Goal: Task Accomplishment & Management: Manage account settings

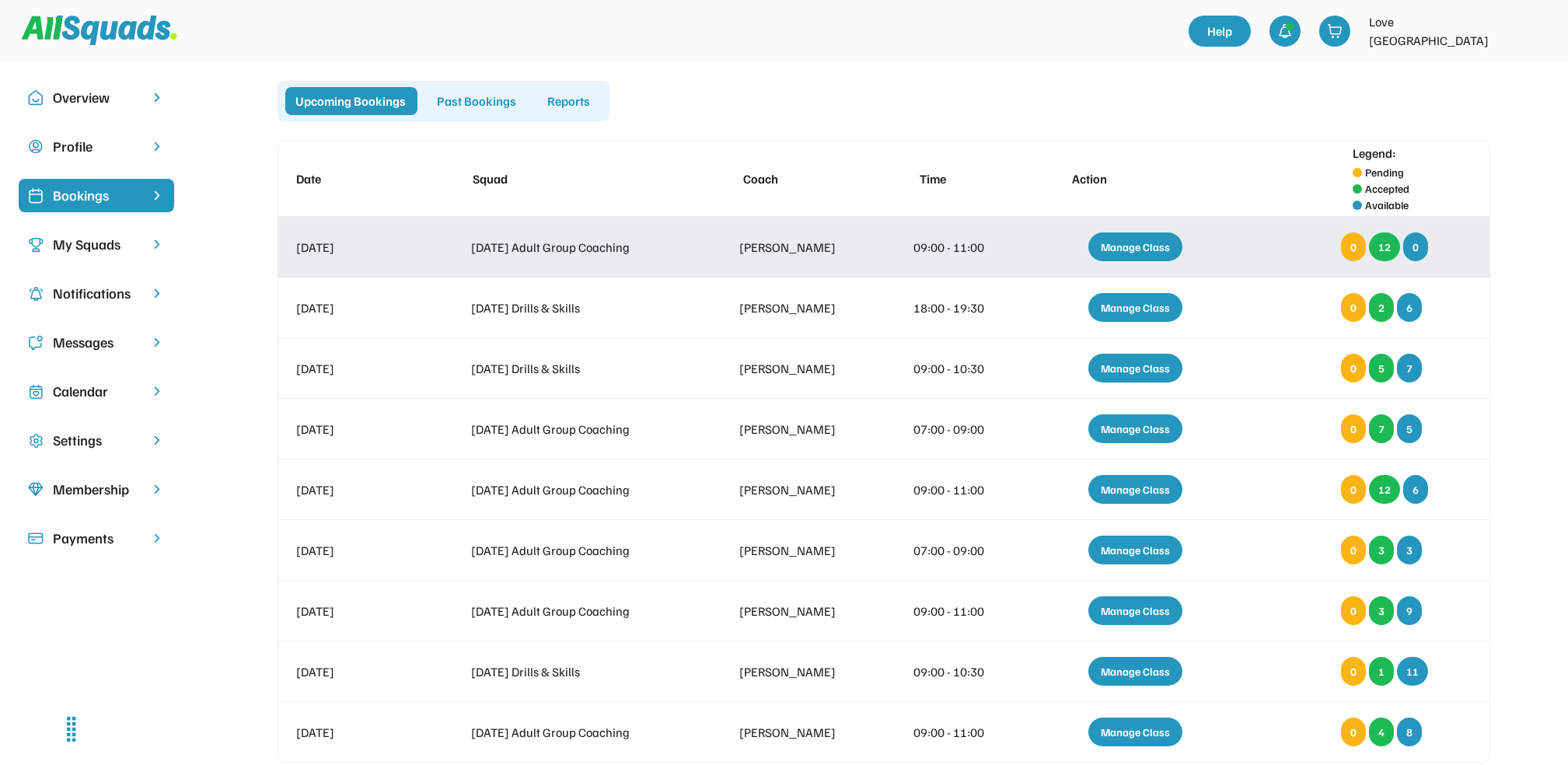
click at [1131, 244] on div "Manage Class" at bounding box center [1135, 246] width 94 height 29
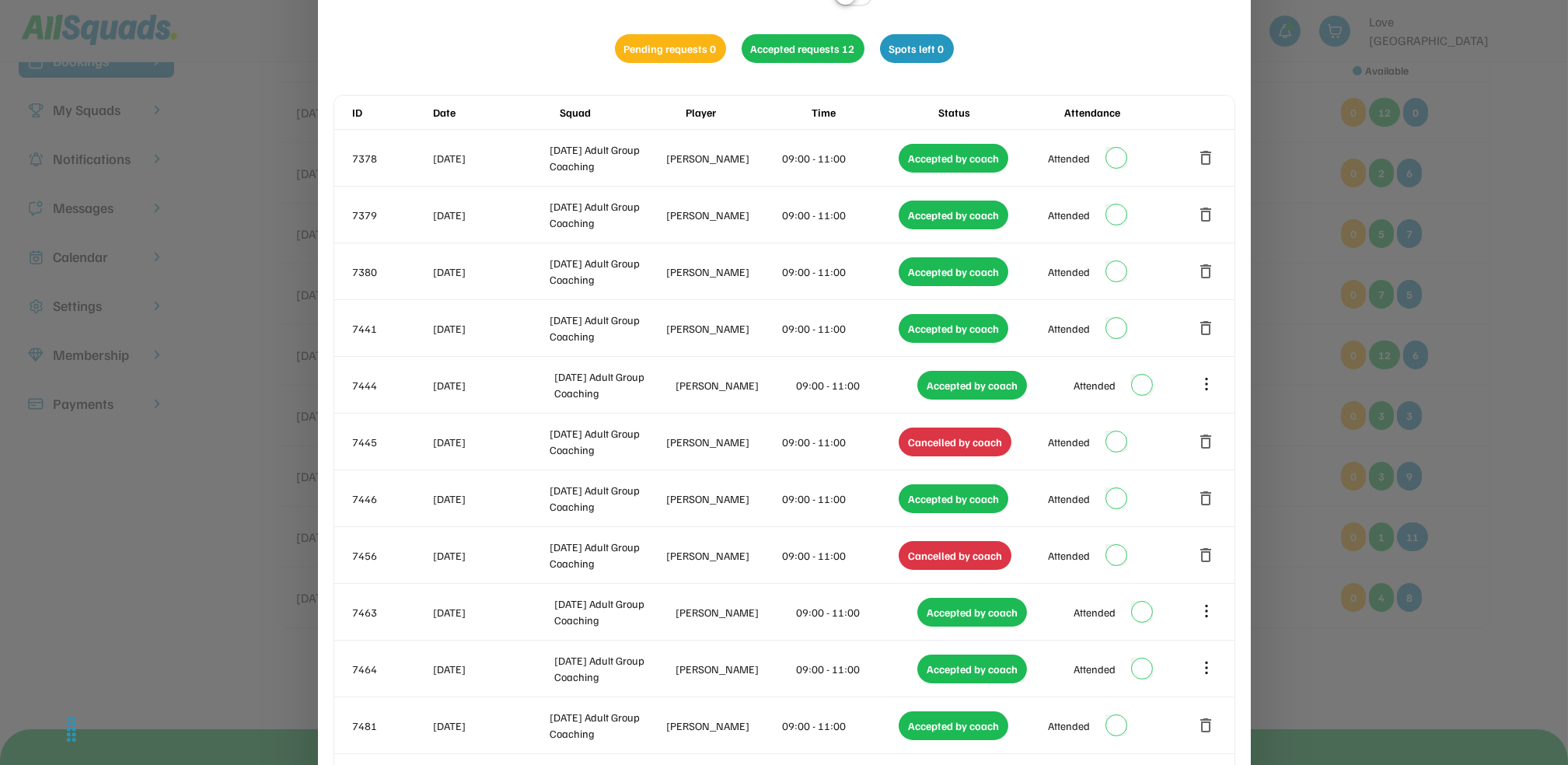
scroll to position [121, 0]
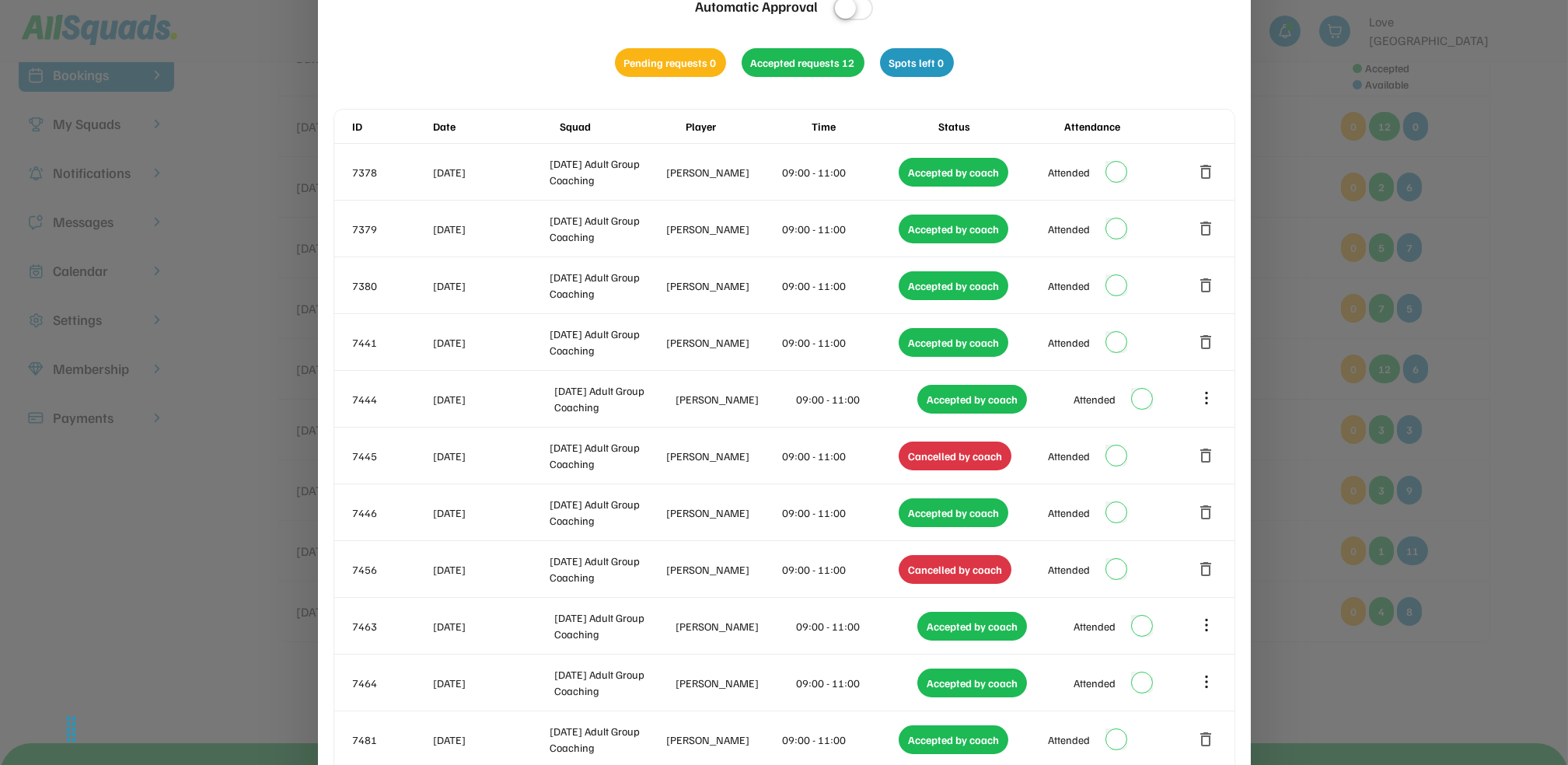
click at [1535, 219] on div at bounding box center [784, 382] width 1568 height 765
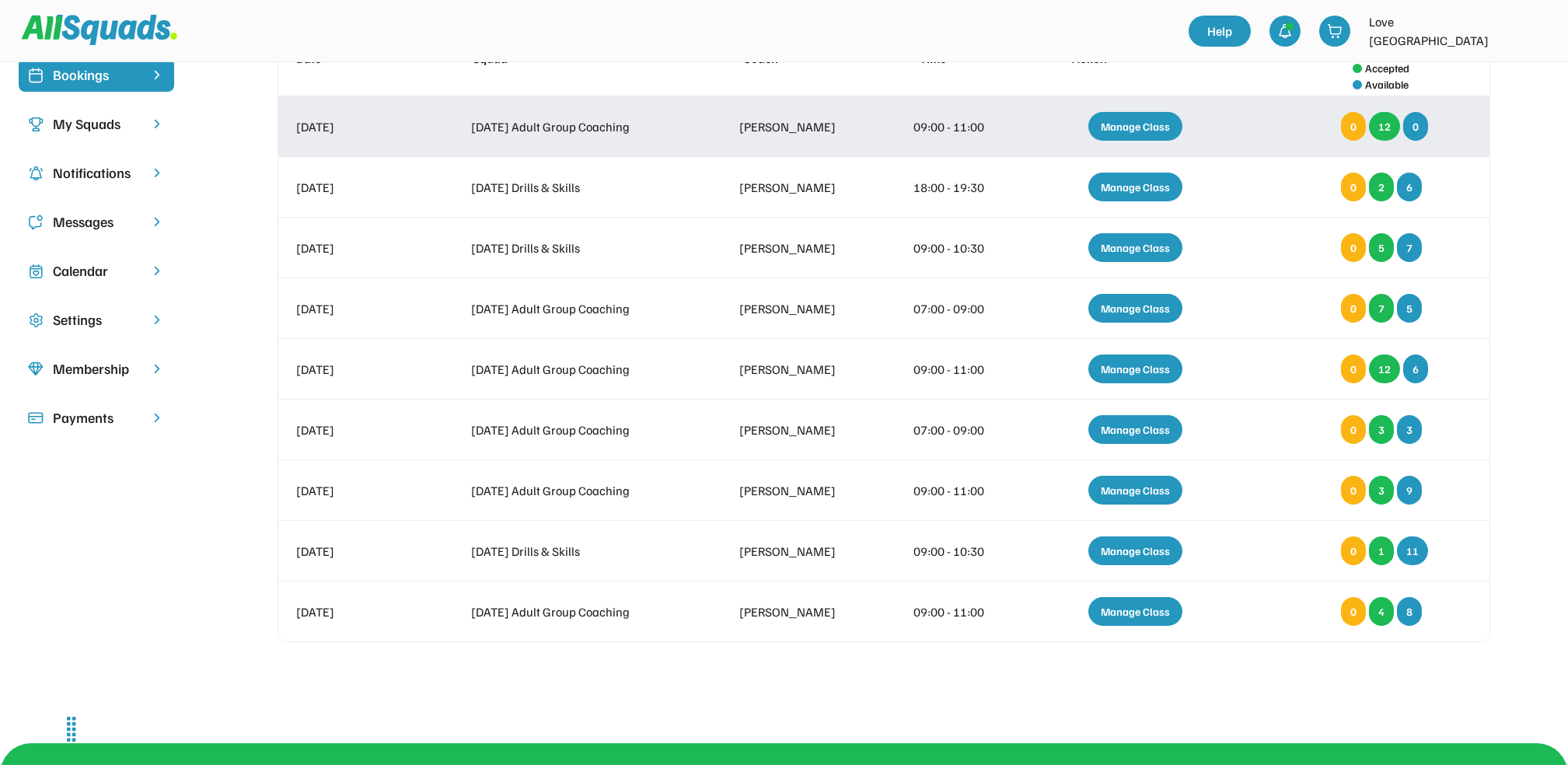
click at [1141, 123] on div "Manage Class" at bounding box center [1135, 127] width 94 height 29
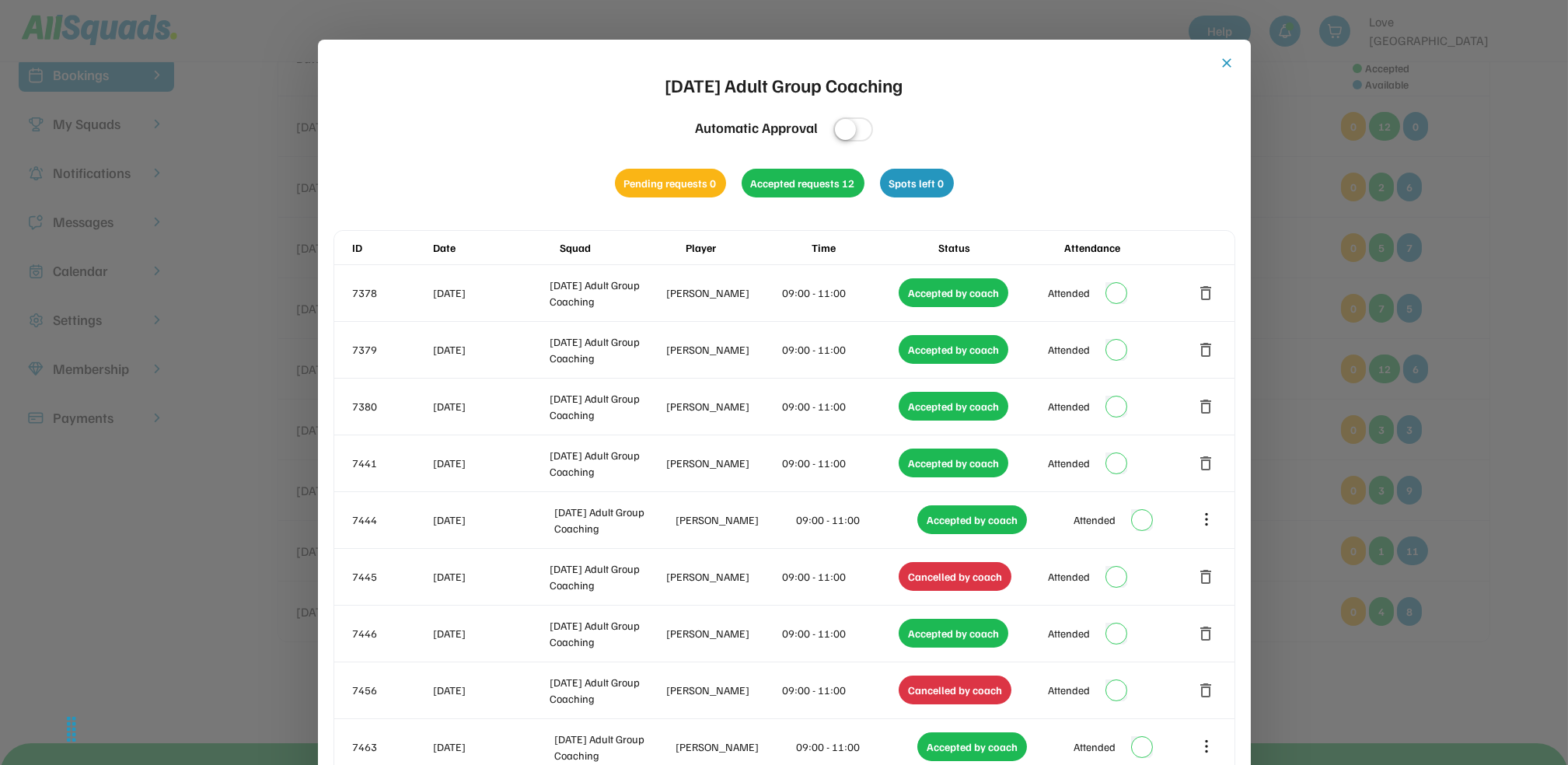
click at [1224, 60] on button "close" at bounding box center [1228, 63] width 15 height 15
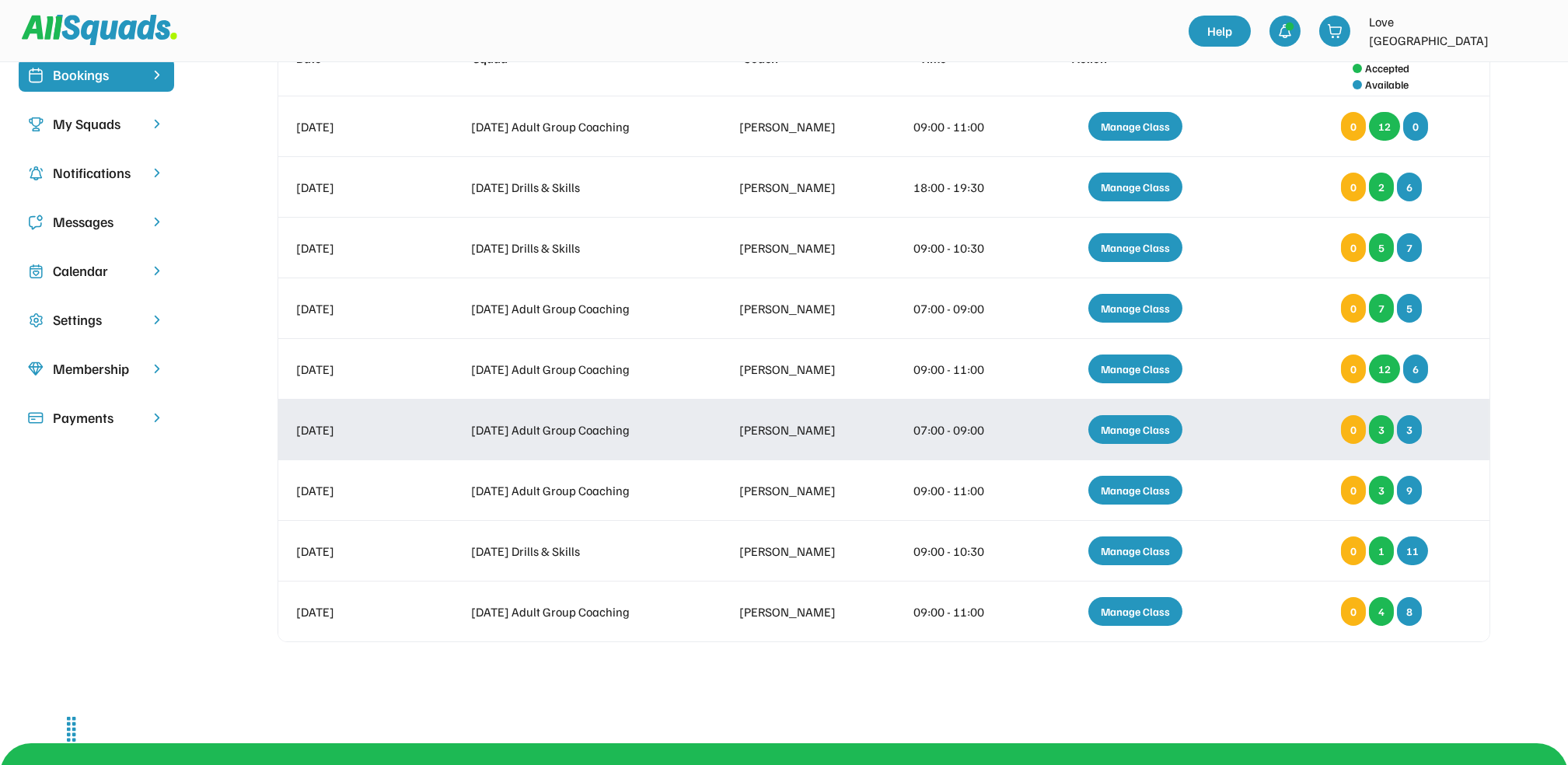
click at [1143, 421] on div "Manage Class" at bounding box center [1135, 429] width 94 height 29
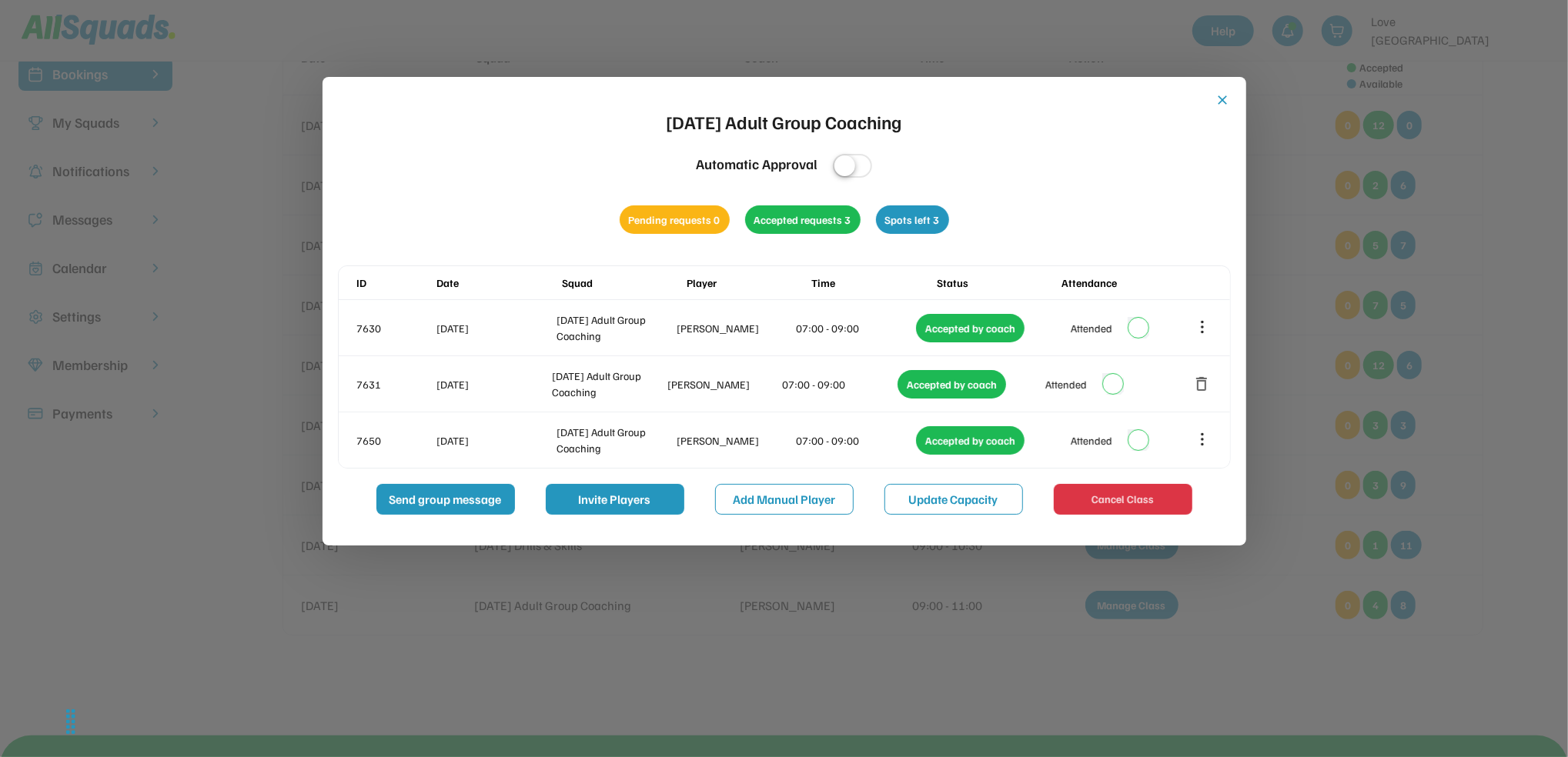
click at [1223, 94] on button "close" at bounding box center [1223, 100] width 15 height 15
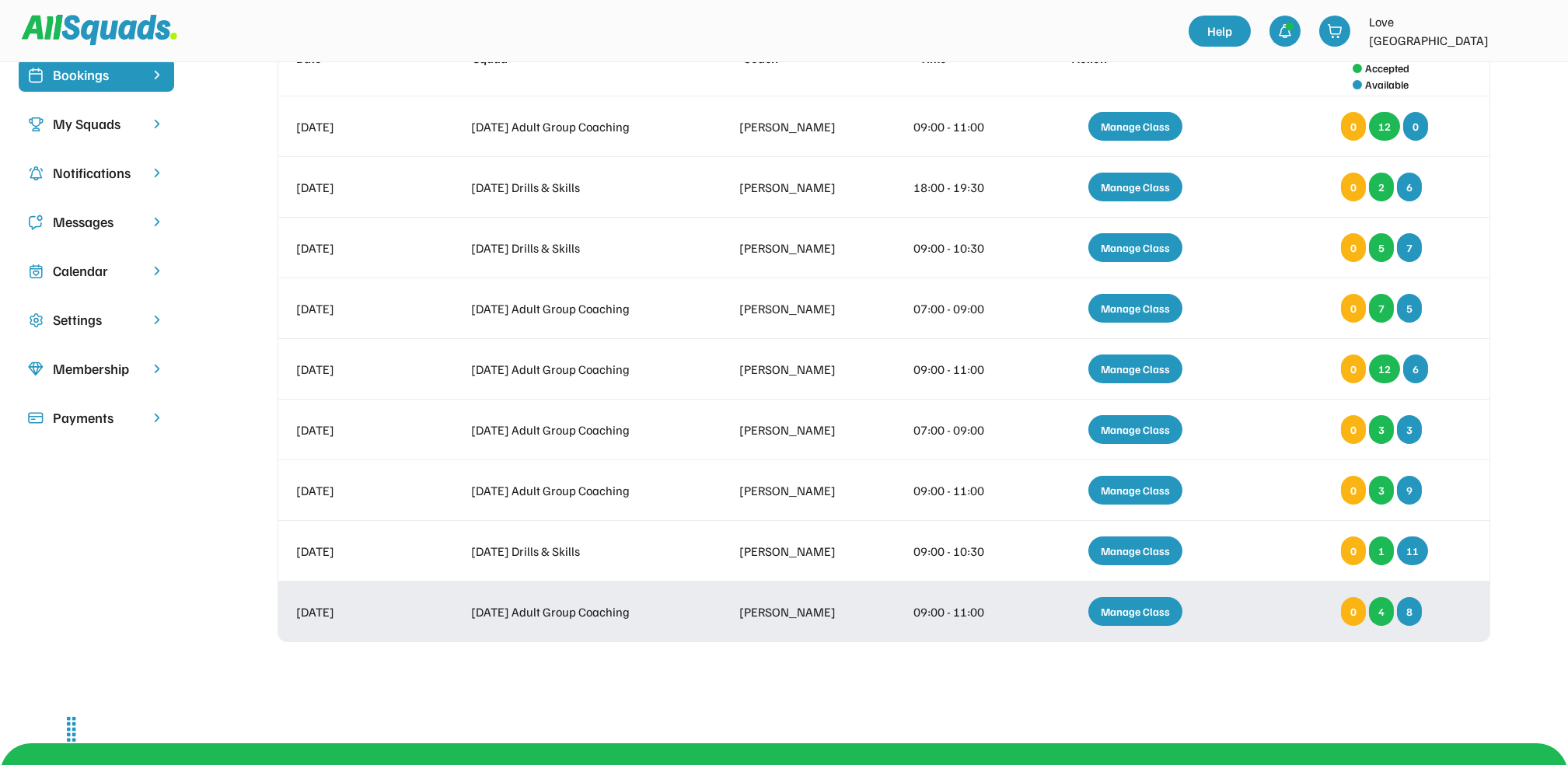
click at [1131, 608] on div "Manage Class" at bounding box center [1135, 611] width 94 height 29
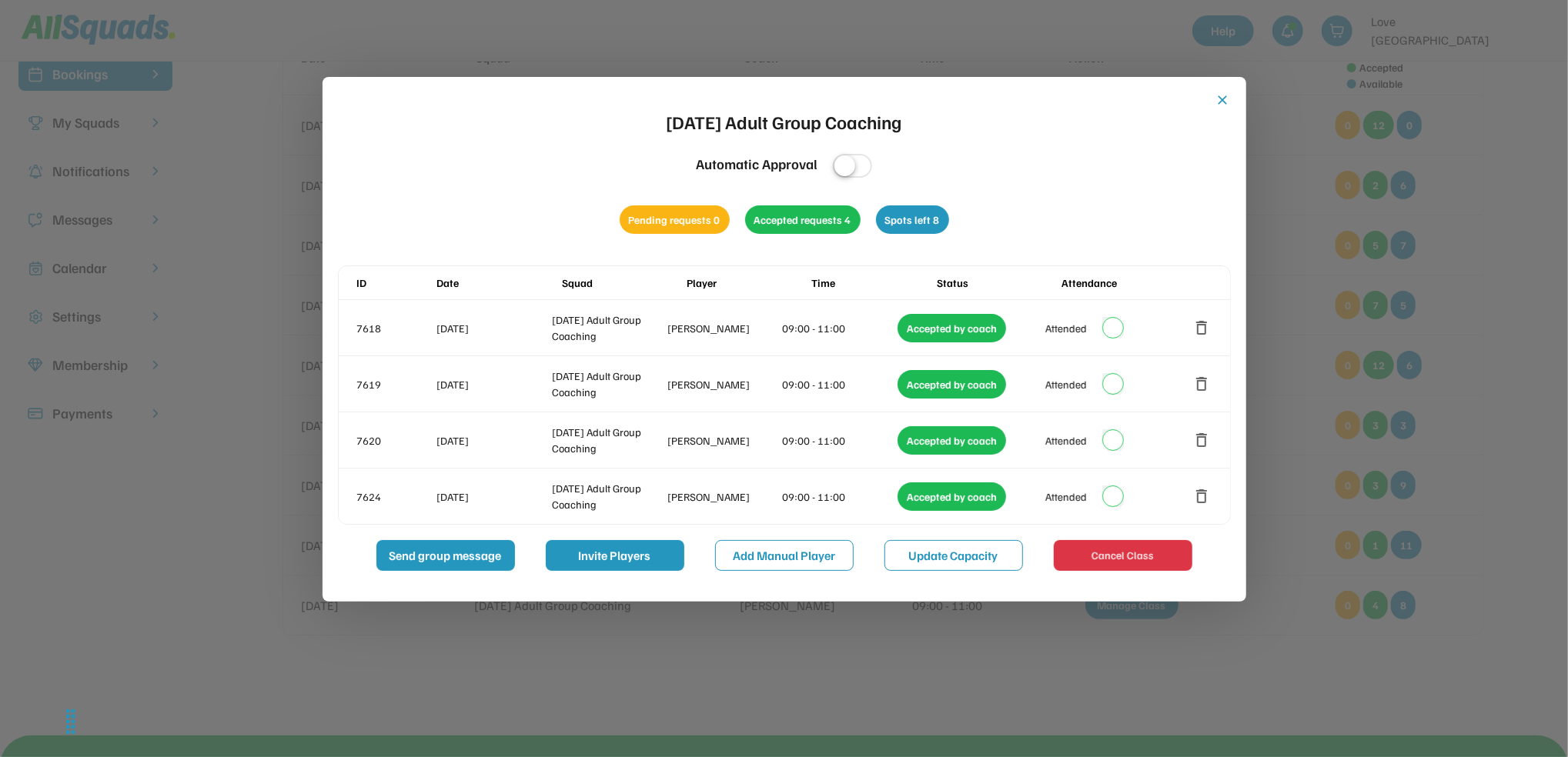
click at [1219, 98] on button "close" at bounding box center [1223, 100] width 15 height 15
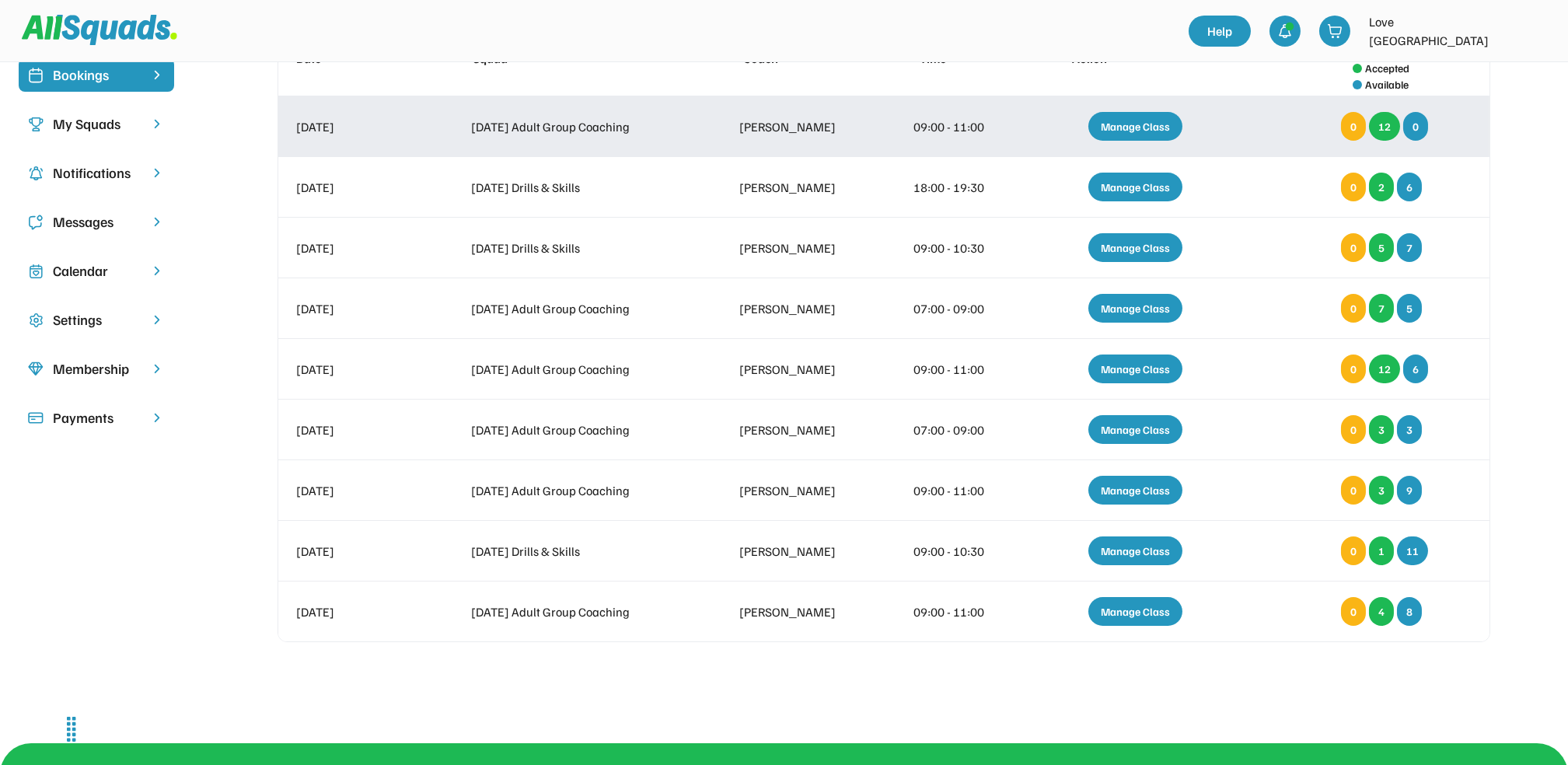
click at [1124, 122] on div "Manage Class" at bounding box center [1135, 127] width 94 height 29
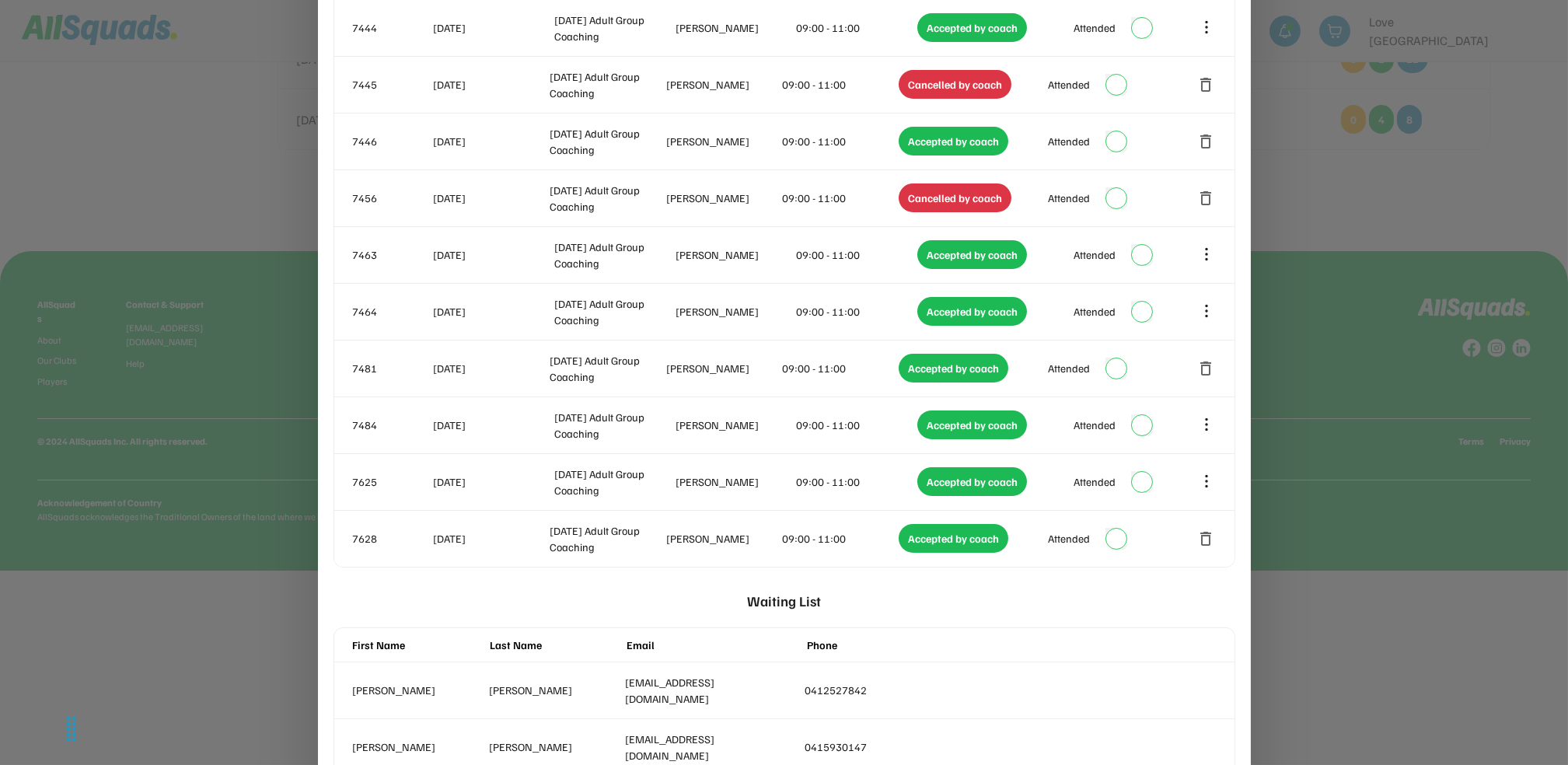
scroll to position [639, 0]
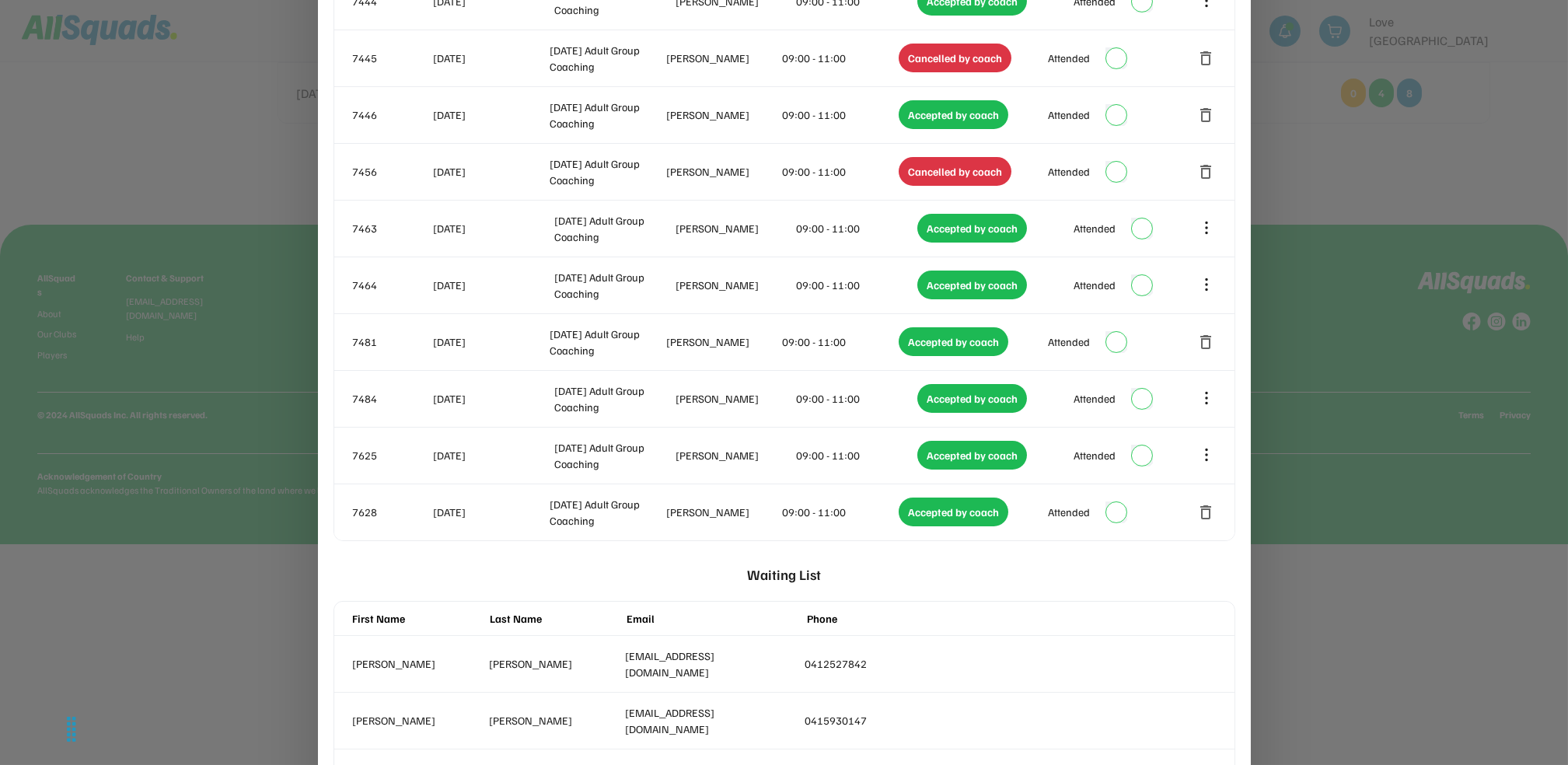
click at [1300, 161] on div at bounding box center [784, 382] width 1568 height 765
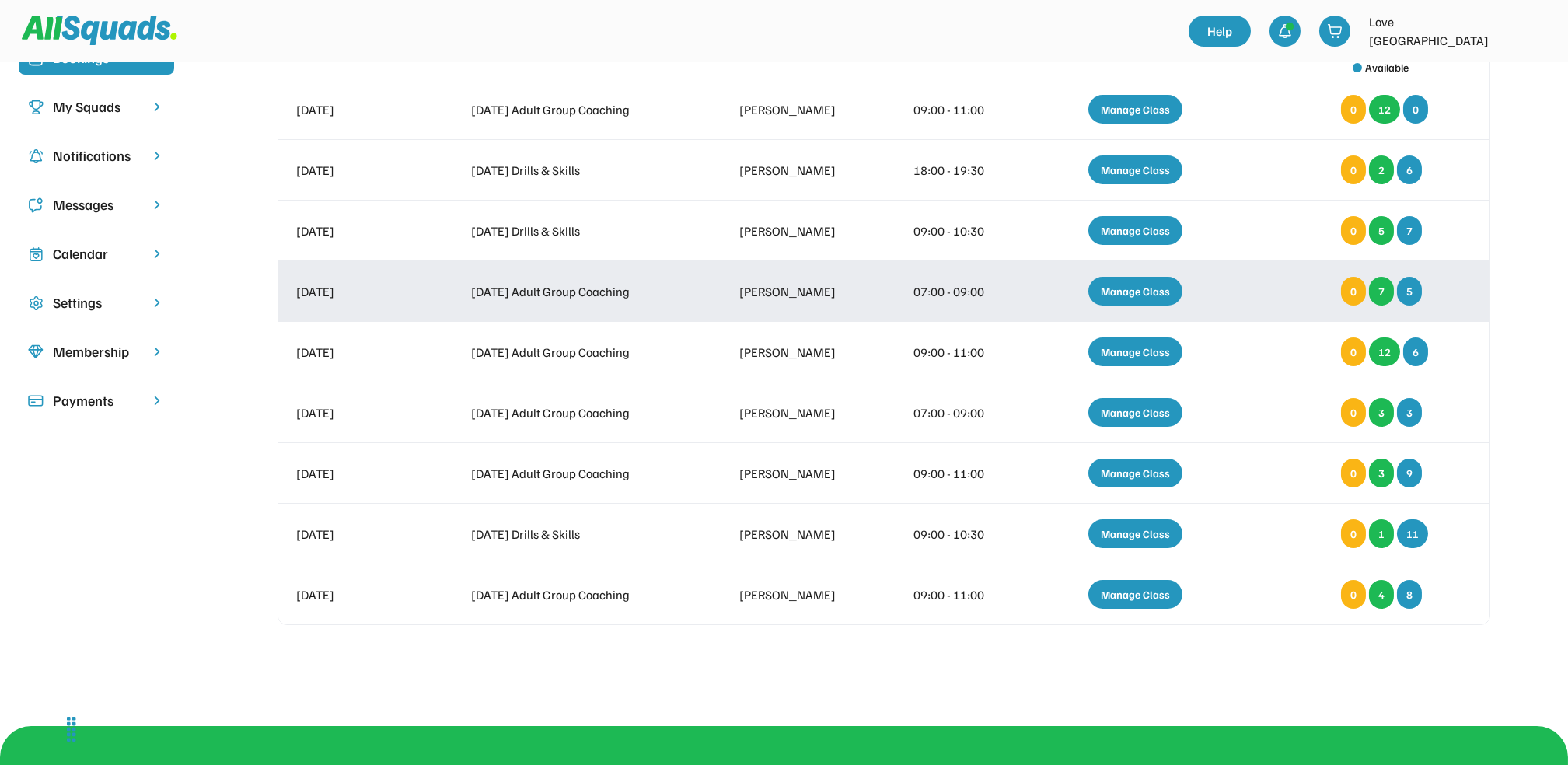
scroll to position [0, 0]
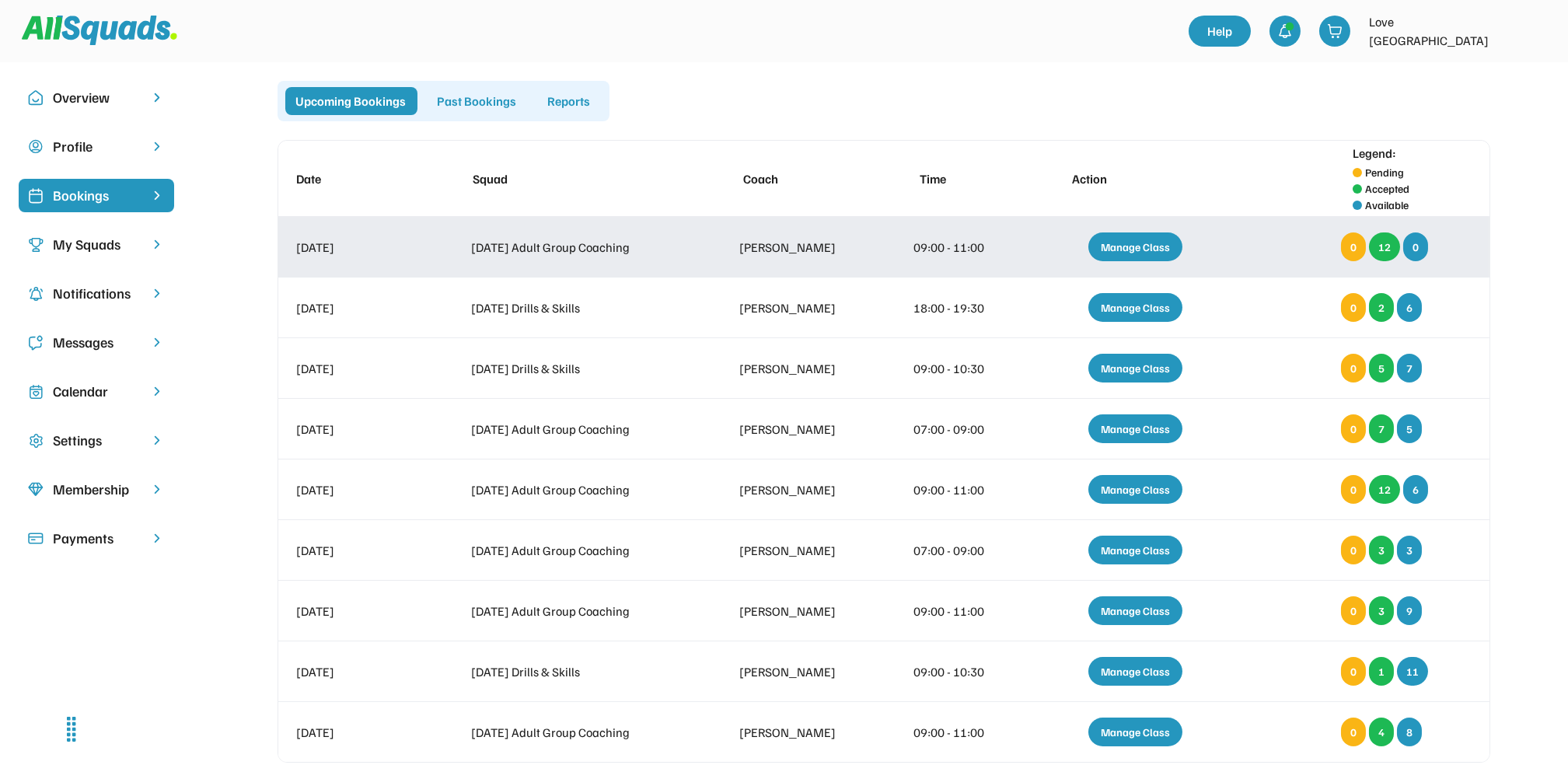
click at [1158, 243] on div "Manage Class" at bounding box center [1135, 246] width 94 height 29
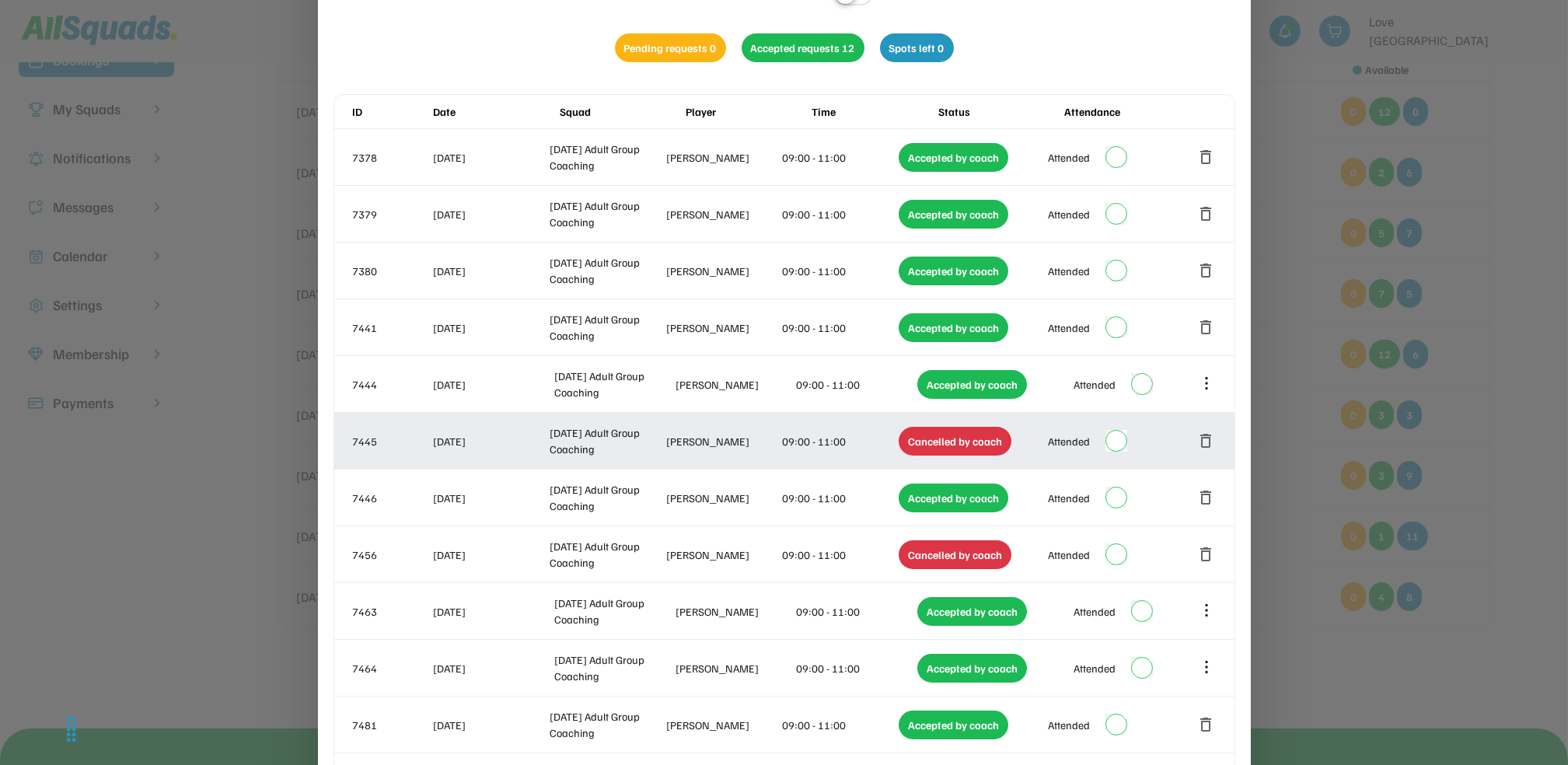
scroll to position [15, 0]
